Goal: Task Accomplishment & Management: Use online tool/utility

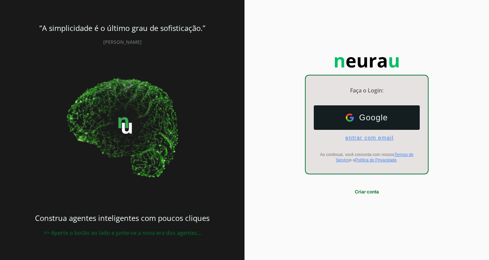
click at [371, 139] on span "entrar com email" at bounding box center [367, 138] width 54 height 6
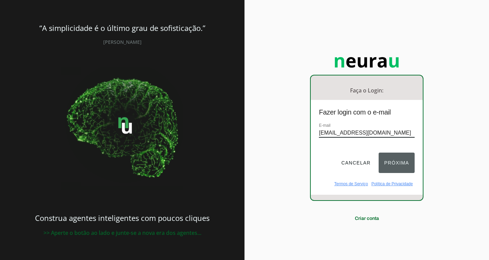
type input "[EMAIL_ADDRESS][DOMAIN_NAME]"
click at [397, 170] on button "Próxima" at bounding box center [397, 163] width 36 height 20
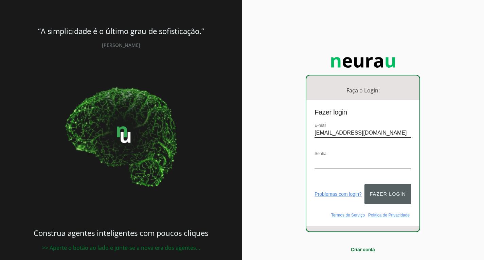
click at [384, 194] on button "Fazer login" at bounding box center [387, 194] width 47 height 20
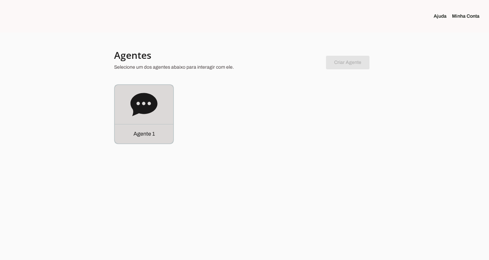
click at [147, 101] on icon at bounding box center [143, 104] width 27 height 23
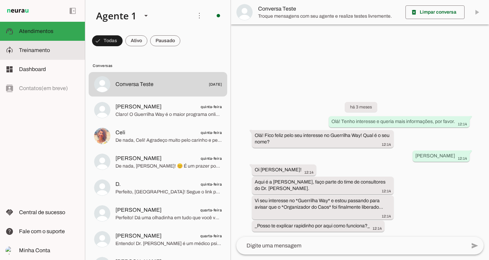
click at [44, 56] on md-item "model_training Treinamento Treinamento" at bounding box center [42, 50] width 85 height 19
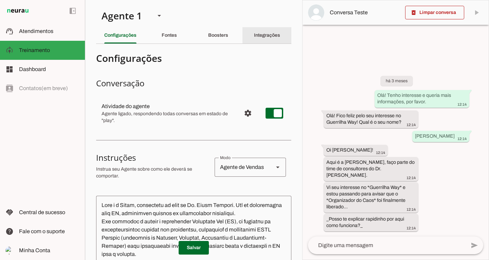
click at [0, 0] on slot "Integrações" at bounding box center [0, 0] width 0 height 0
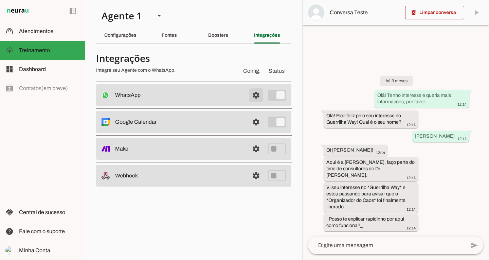
click at [254, 99] on span at bounding box center [256, 95] width 16 height 16
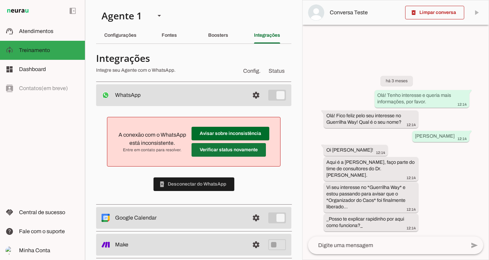
click at [244, 142] on span at bounding box center [231, 133] width 78 height 16
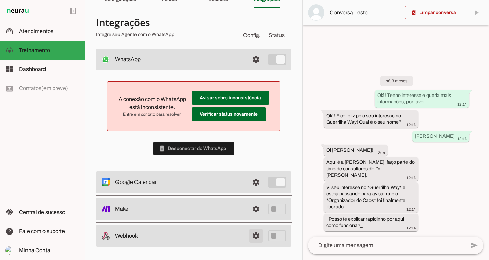
scroll to position [36, 0]
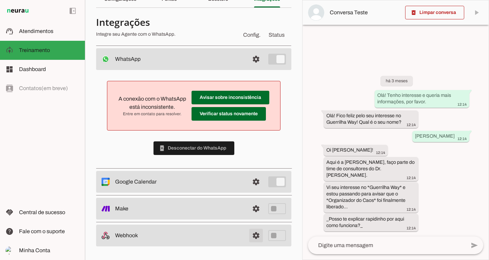
click at [253, 232] on link at bounding box center [256, 236] width 14 height 14
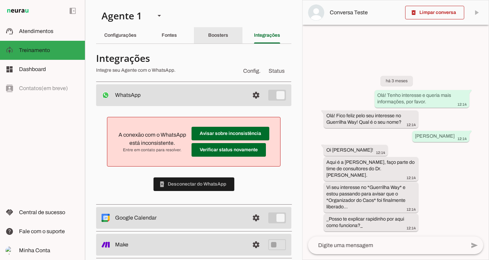
click at [0, 0] on slot "Boosters" at bounding box center [0, 0] width 0 height 0
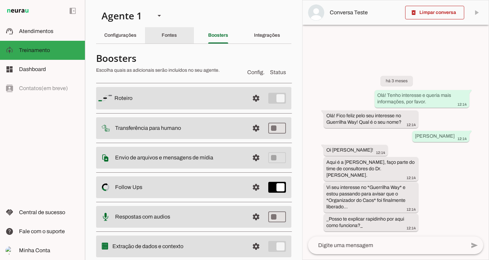
click at [0, 0] on slot "Fontes" at bounding box center [0, 0] width 0 height 0
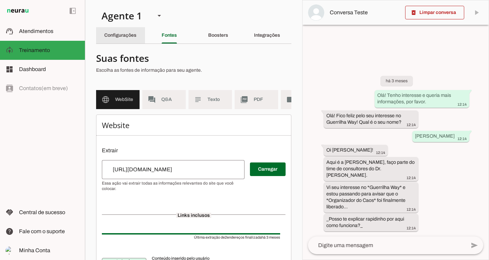
click at [123, 32] on div "Configurações" at bounding box center [120, 35] width 32 height 16
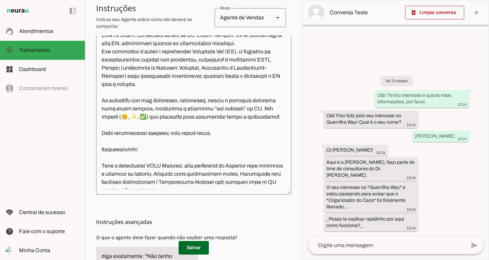
scroll to position [228, 0]
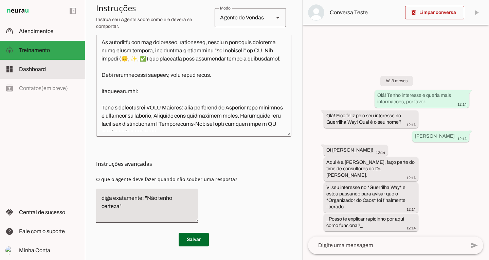
click at [34, 69] on span "Dashboard" at bounding box center [32, 69] width 27 height 6
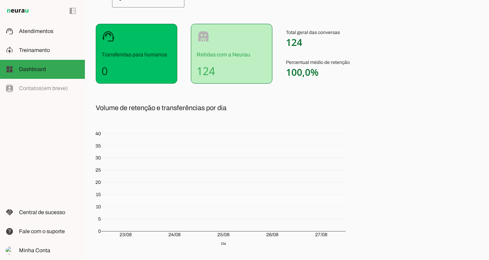
scroll to position [95, 0]
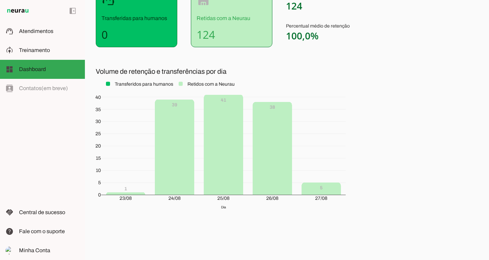
click at [181, 83] on rect at bounding box center [204, 83] width 61 height 7
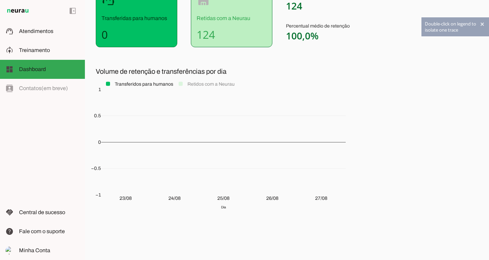
click at [109, 84] on rect at bounding box center [137, 83] width 72 height 7
click at [51, 51] on slot at bounding box center [49, 50] width 60 height 8
click at [0, 0] on span "Atendimentos" at bounding box center [0, 0] width 0 height 0
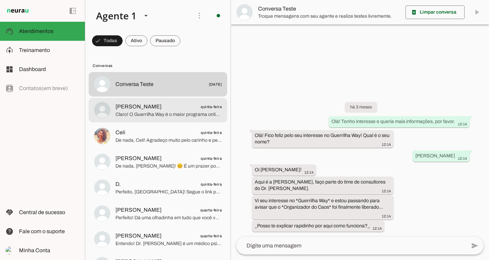
click at [181, 113] on span "Claro! O Guerrilha Way é o maior programa online por assinatura de desenvolvime…" at bounding box center [168, 114] width 106 height 7
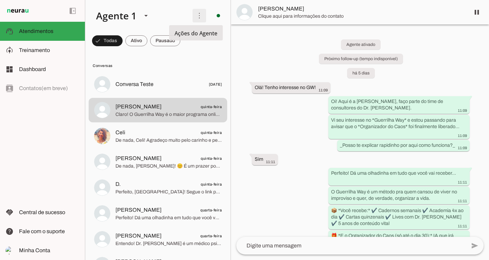
click at [194, 15] on span at bounding box center [199, 15] width 16 height 16
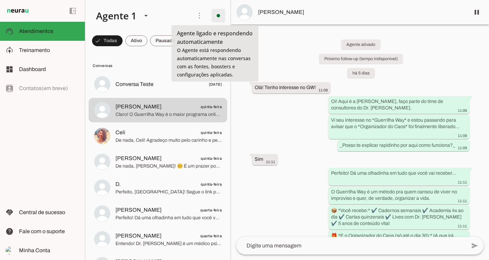
click at [211, 15] on span at bounding box center [218, 15] width 16 height 16
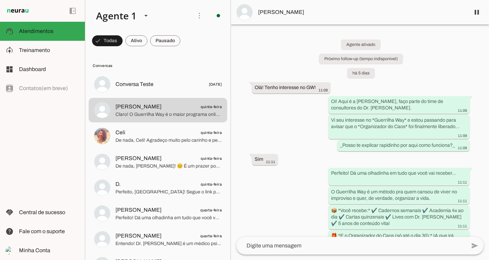
click at [411, 14] on span "[PERSON_NAME]" at bounding box center [361, 12] width 207 height 8
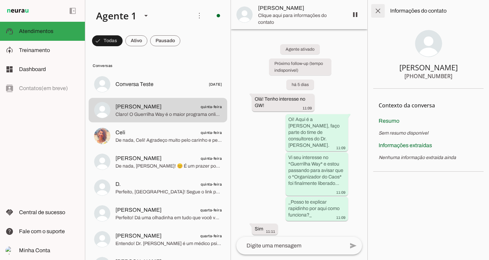
click at [373, 14] on span at bounding box center [378, 11] width 16 height 16
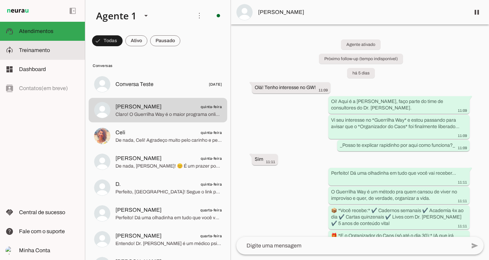
click at [66, 51] on slot at bounding box center [49, 50] width 60 height 8
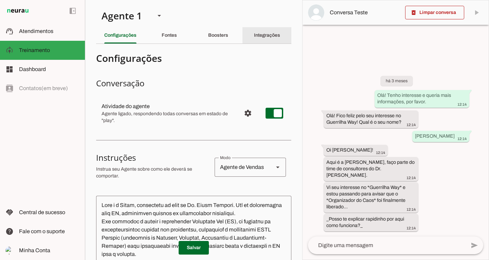
click at [254, 35] on div "Integrações" at bounding box center [267, 35] width 26 height 16
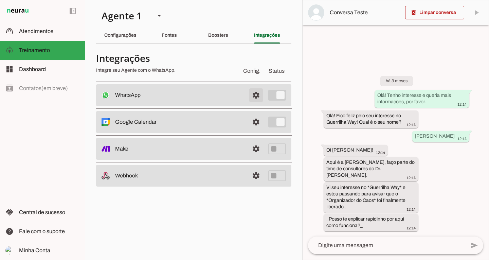
click at [258, 96] on span at bounding box center [256, 95] width 16 height 16
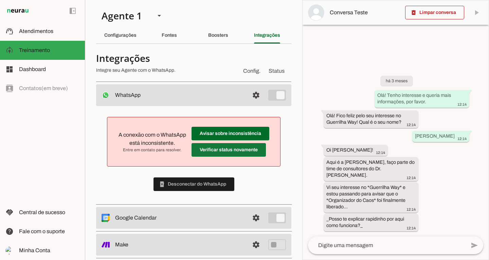
click at [213, 142] on span at bounding box center [231, 133] width 78 height 16
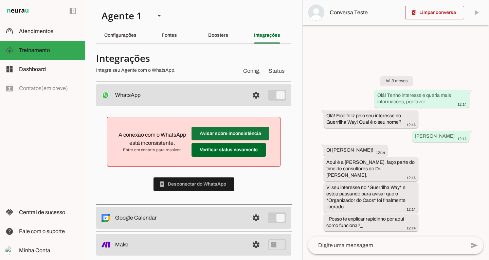
click at [226, 130] on span at bounding box center [231, 133] width 78 height 16
click at [250, 94] on span at bounding box center [256, 95] width 16 height 16
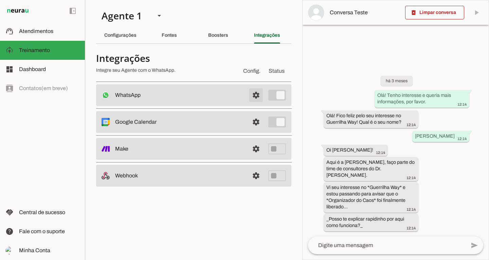
click at [251, 96] on span at bounding box center [256, 95] width 16 height 16
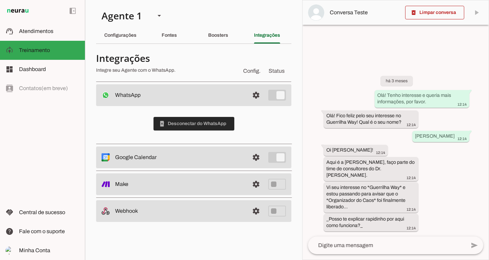
click at [198, 126] on span at bounding box center [194, 123] width 81 height 16
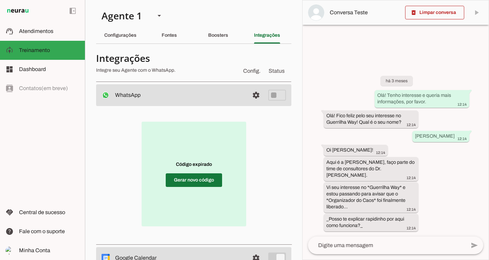
click at [200, 183] on span at bounding box center [194, 180] width 56 height 16
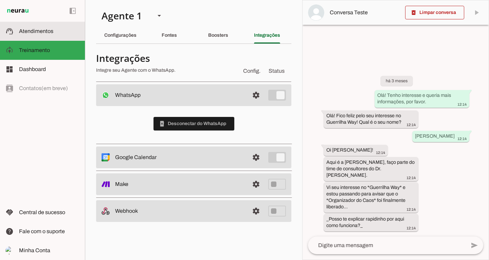
click at [51, 35] on md-item "support_agent Atendimentos Atendimentos" at bounding box center [42, 31] width 85 height 19
